Goal: Information Seeking & Learning: Stay updated

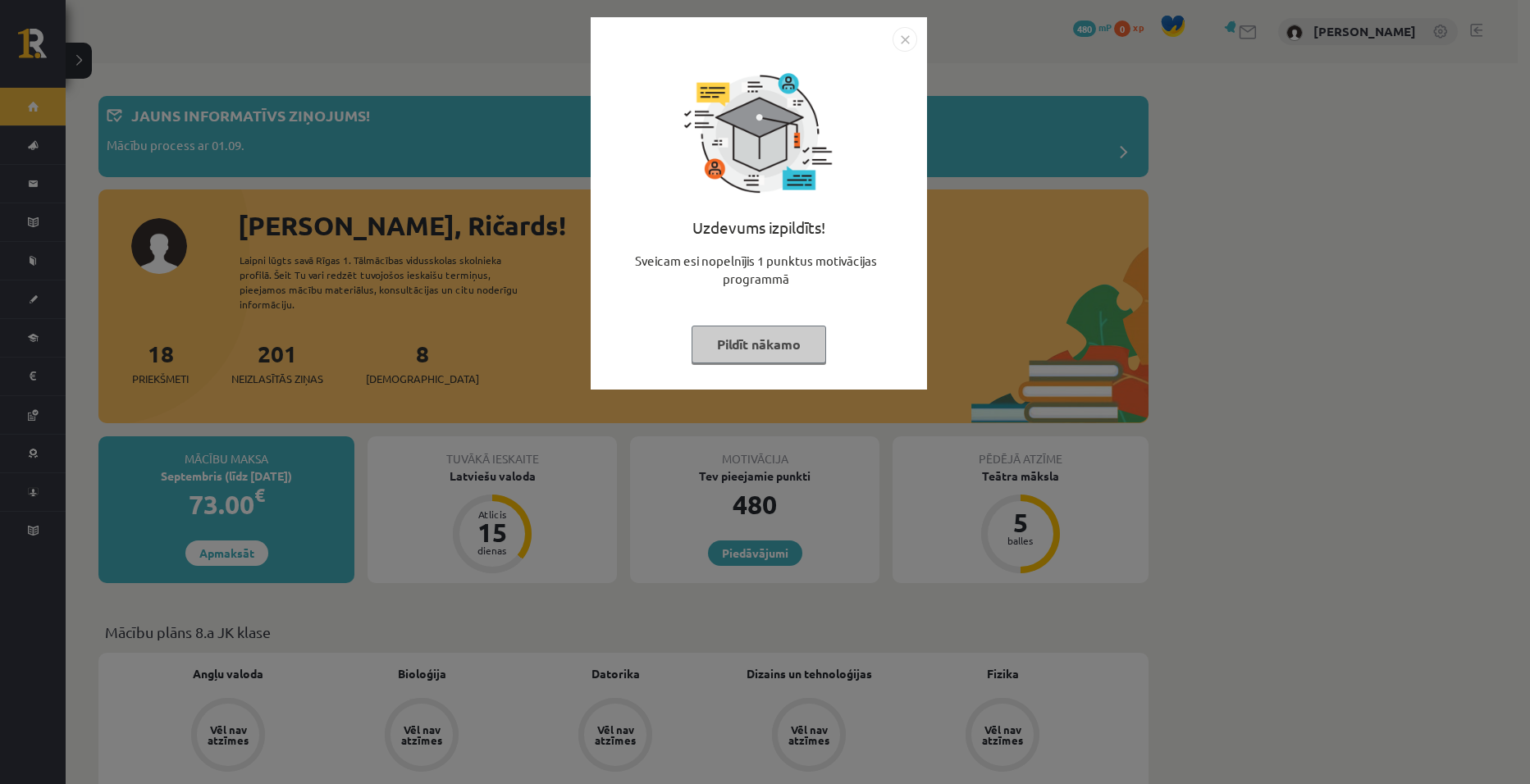
click at [903, 38] on img "Close" at bounding box center [904, 39] width 24 height 24
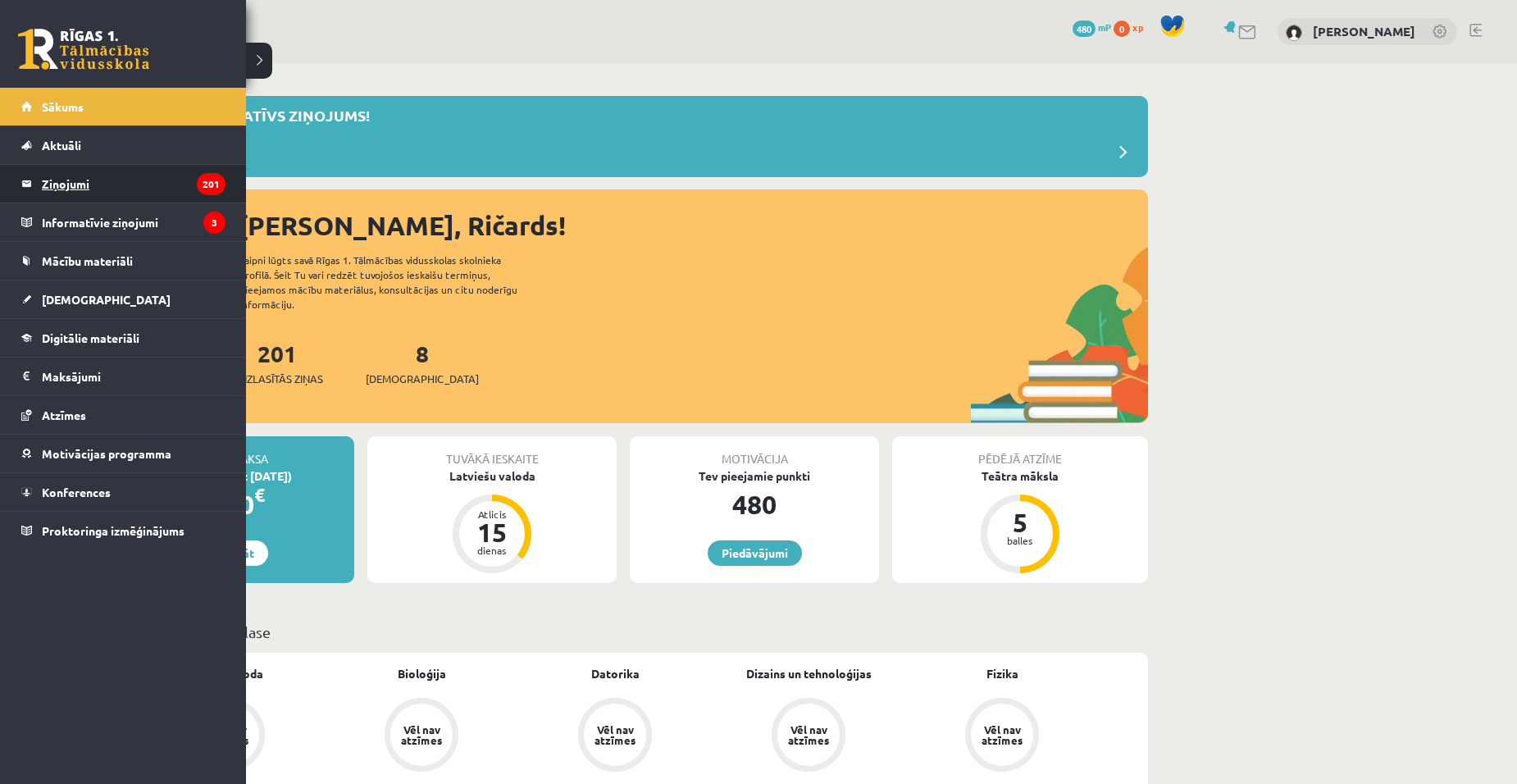
click at [91, 181] on legend "Ziņojumi 201" at bounding box center [134, 184] width 184 height 38
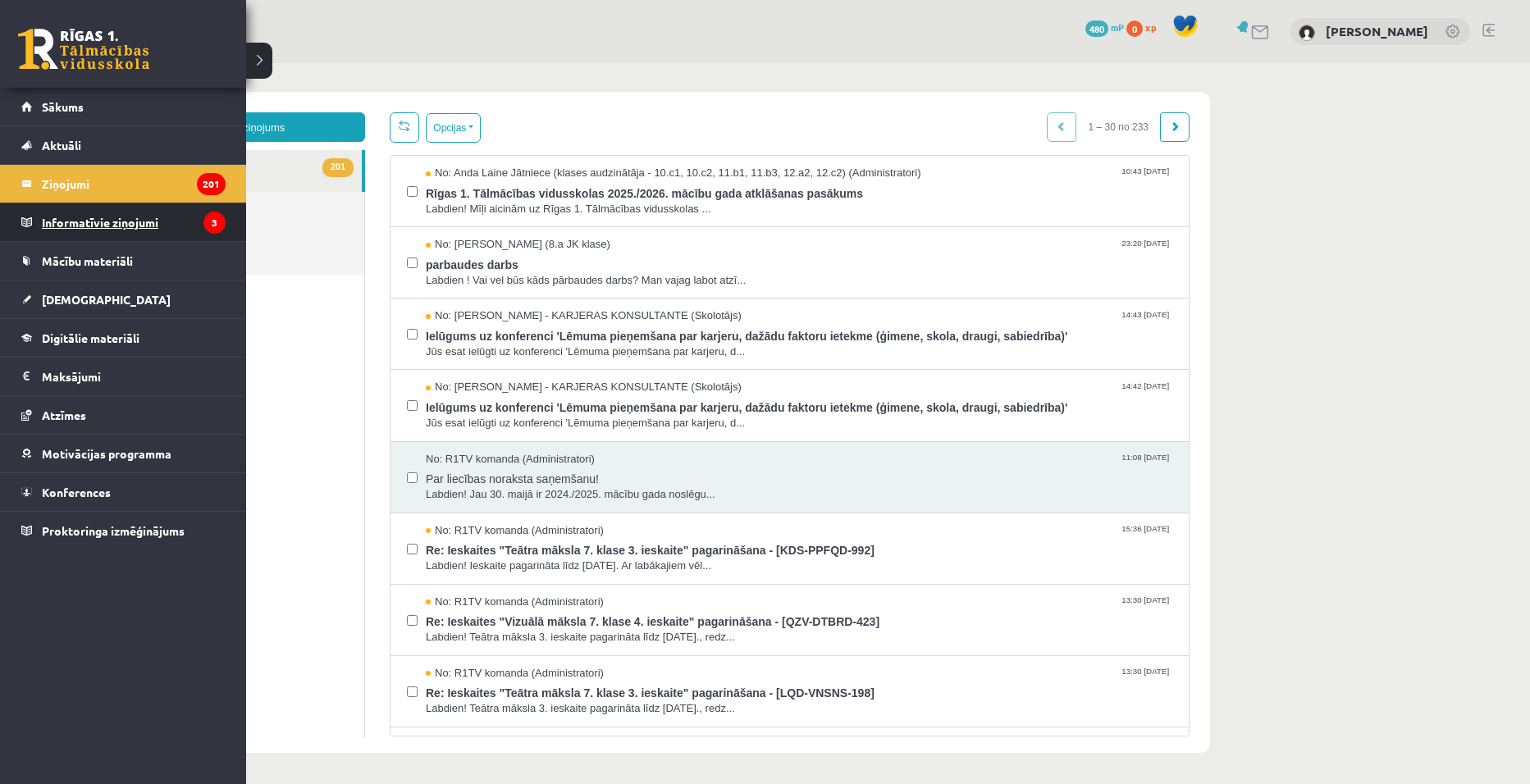
click at [116, 219] on legend "Informatīvie ziņojumi 3" at bounding box center [134, 222] width 184 height 38
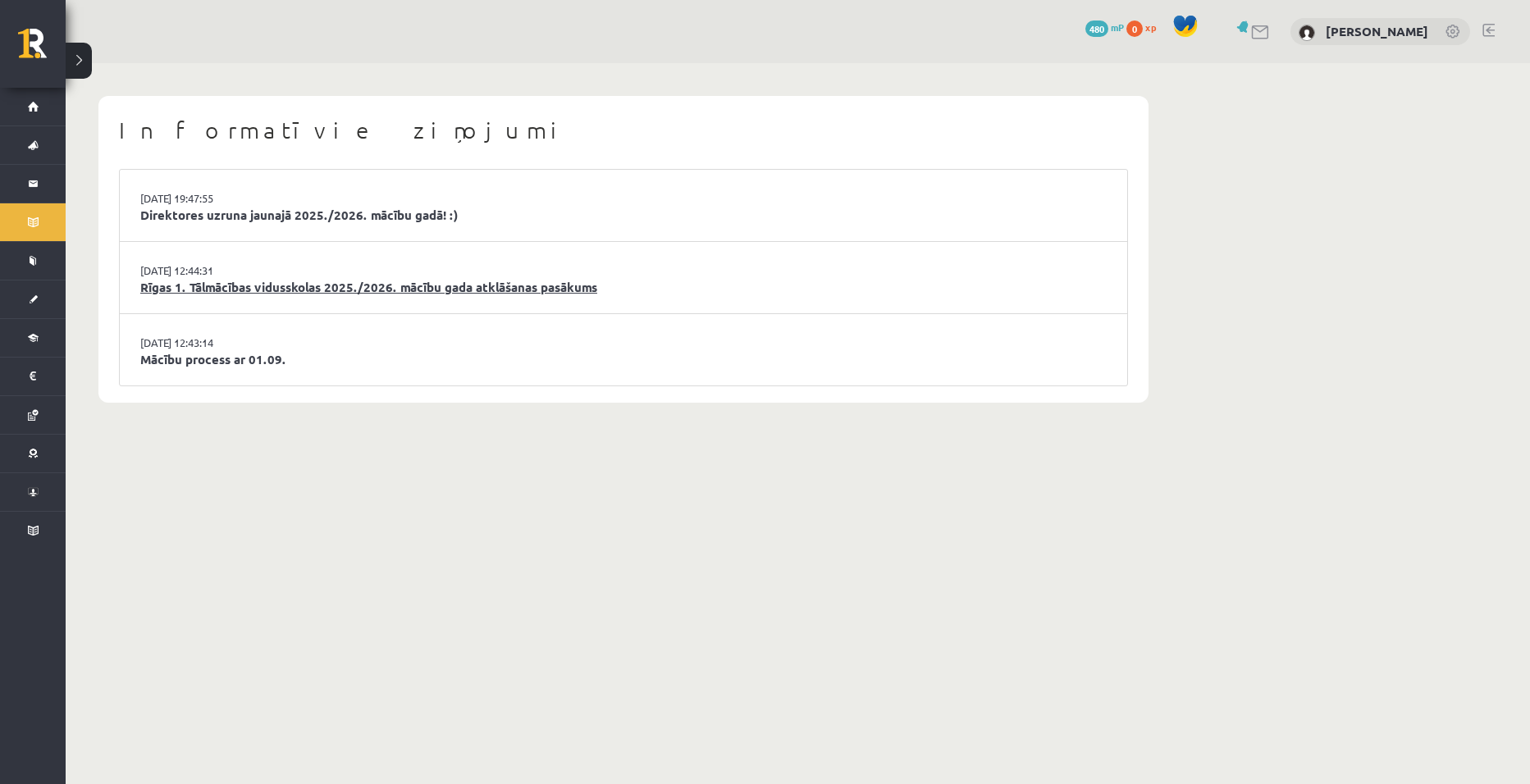
click at [228, 289] on link "Rīgas 1. Tālmācības vidusskolas 2025./2026. mācību gada atklāšanas pasākums" at bounding box center [623, 287] width 966 height 19
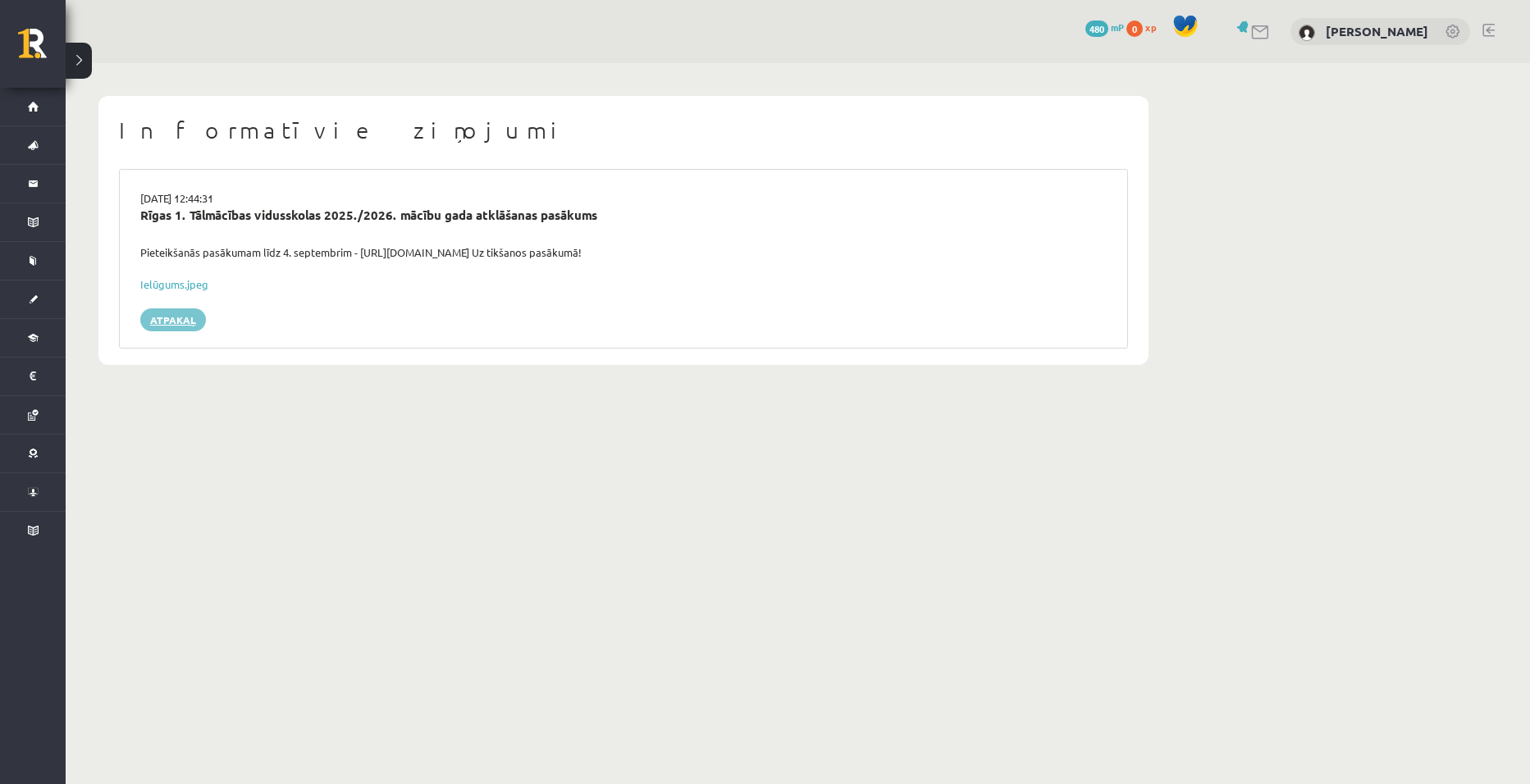
click at [165, 317] on link "Atpakaļ" at bounding box center [172, 320] width 65 height 23
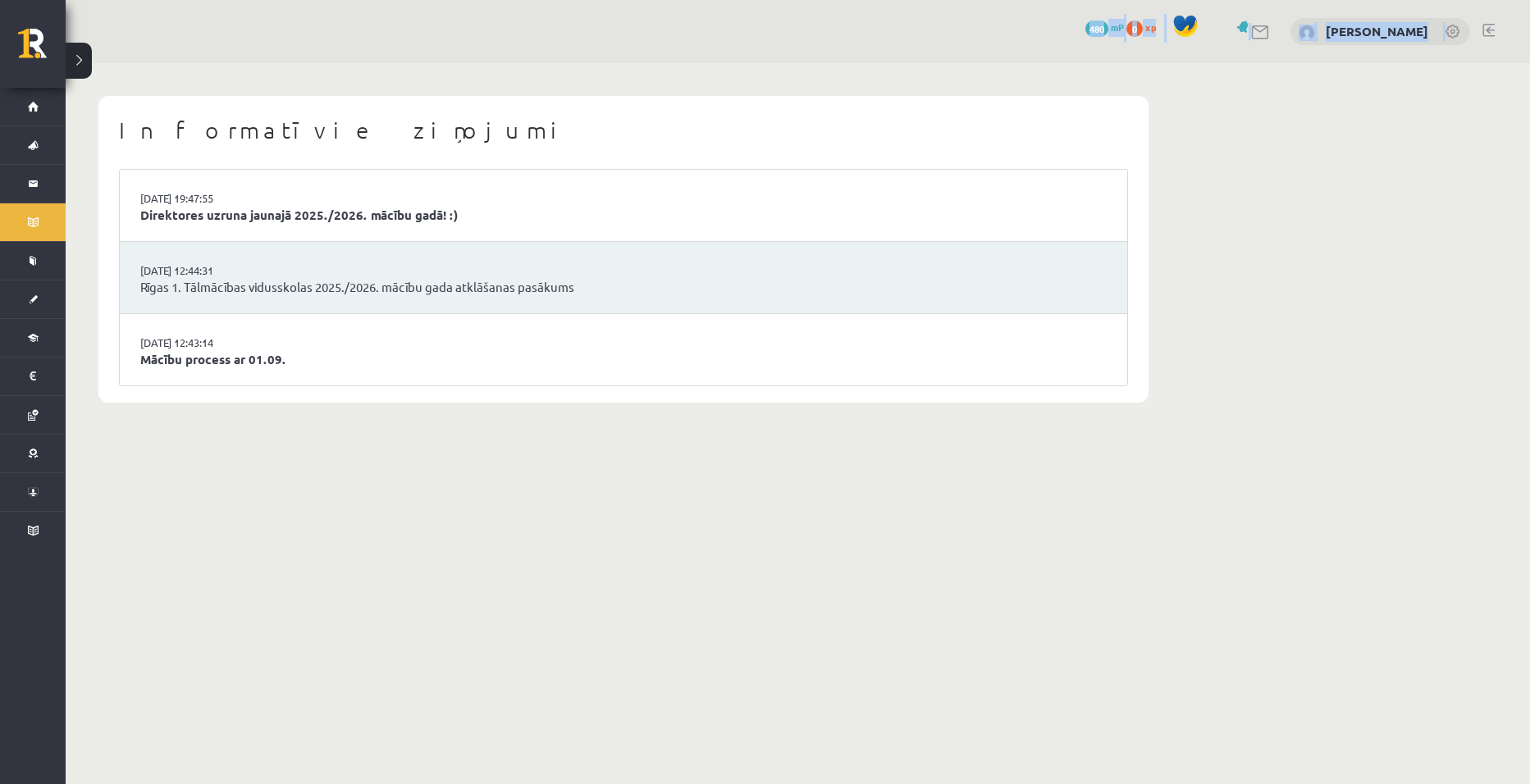
drag, startPoint x: 129, startPoint y: 107, endPoint x: 437, endPoint y: -59, distance: 349.9
click at [437, 0] on html "0 Dāvanas 480 mP 0 xp Ričards Kalniņš Sākums Aktuāli Kā mācīties eSKOLĀ Kontakt…" at bounding box center [765, 392] width 1530 height 784
click at [279, 215] on link "Direktores uzruna jaunajā 2025./2026. mācību gadā! :)" at bounding box center [623, 215] width 966 height 19
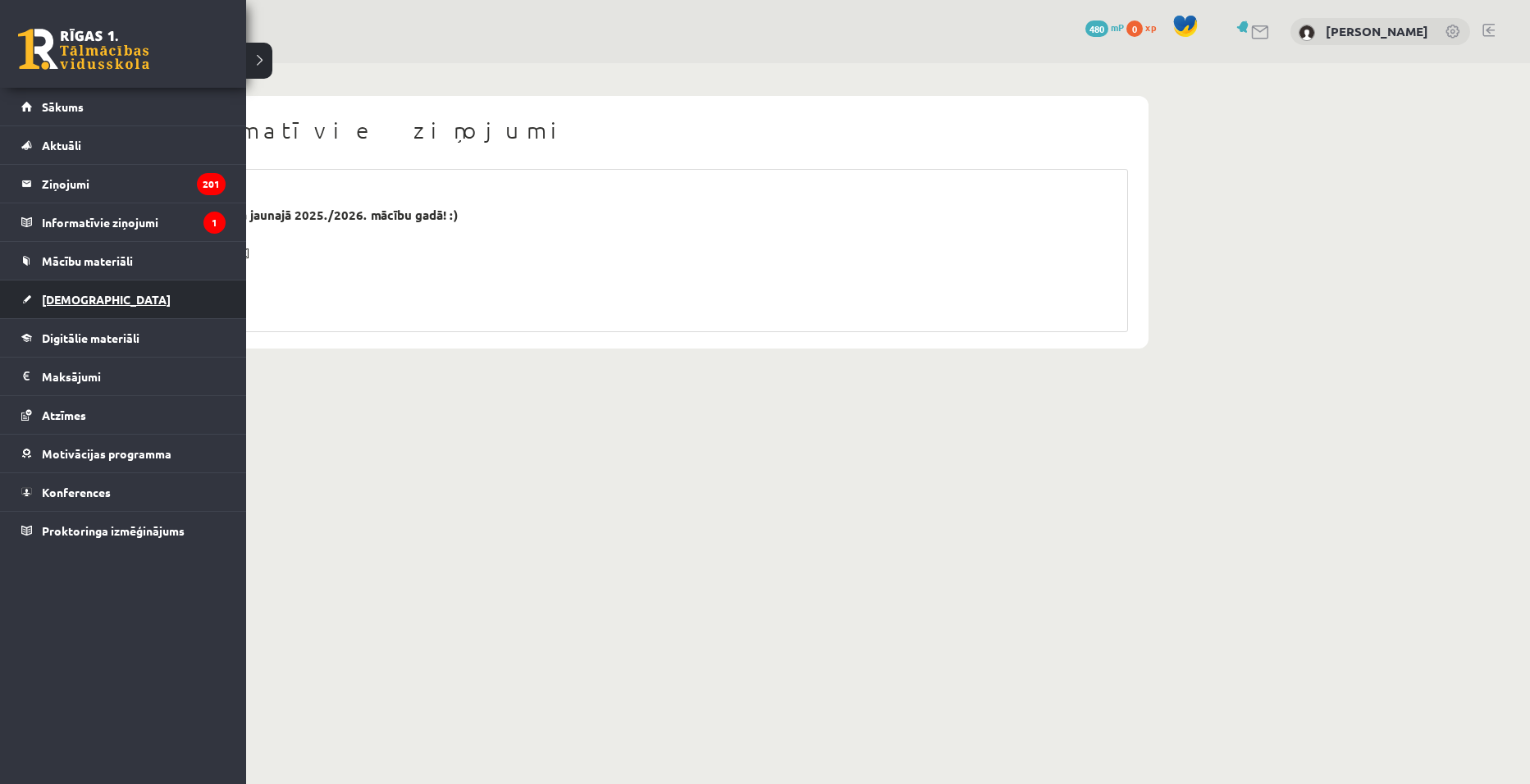
click at [116, 302] on link "[DEMOGRAPHIC_DATA]" at bounding box center [124, 299] width 204 height 38
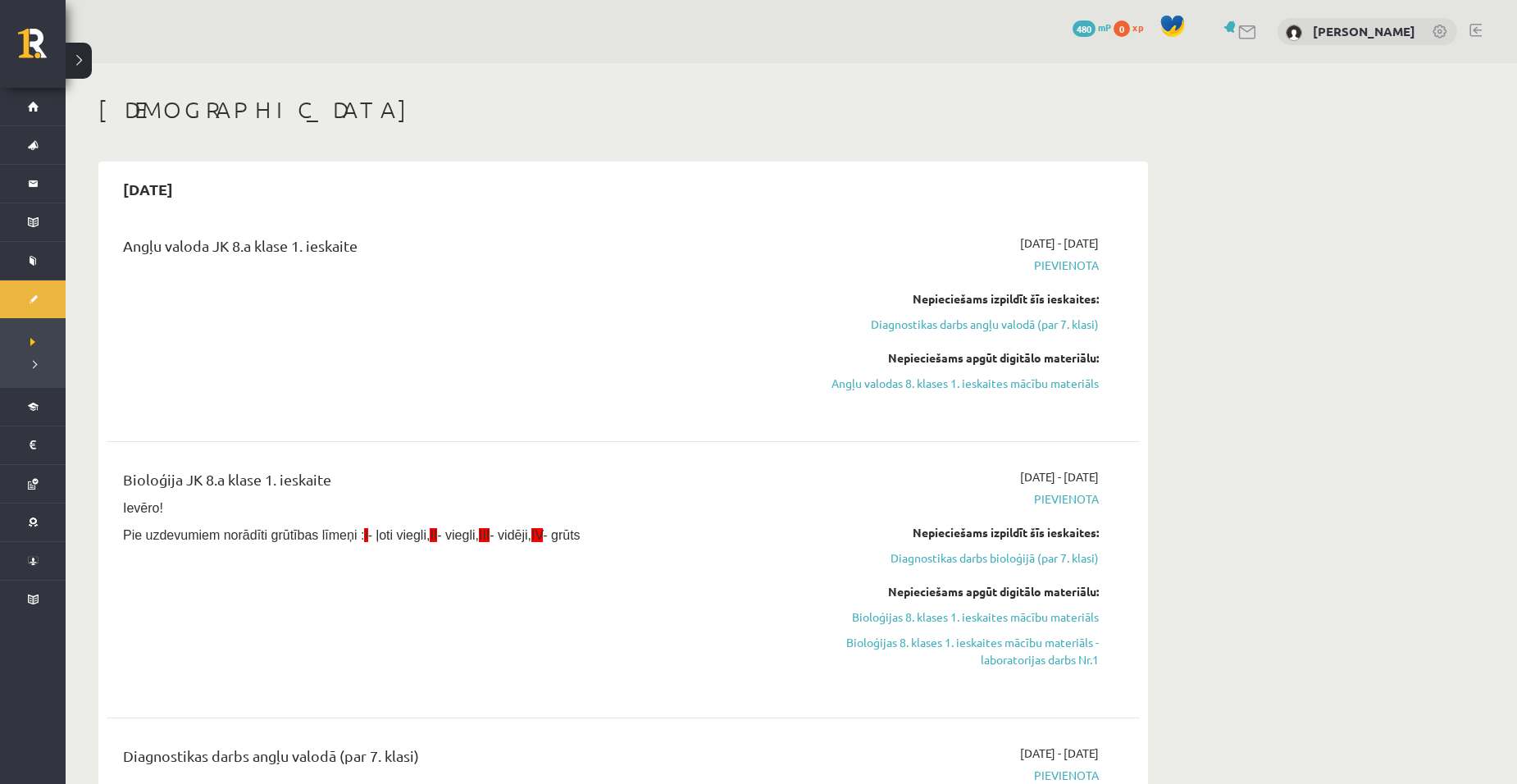
click at [1474, 30] on link at bounding box center [1476, 30] width 13 height 13
